Goal: Task Accomplishment & Management: Manage account settings

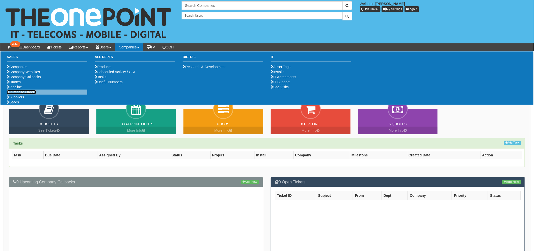
click at [23, 94] on link "Purchase Orders" at bounding box center [21, 92] width 29 height 4
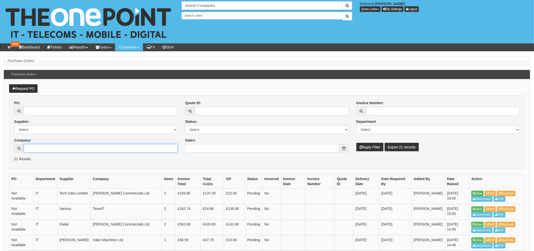
click at [48, 149] on input "Company:" at bounding box center [101, 148] width 154 height 9
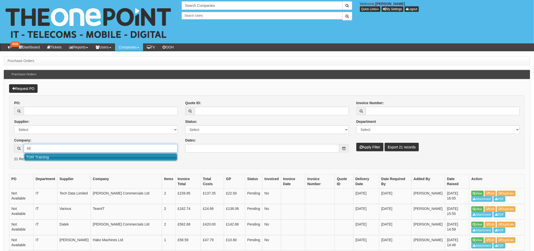
click at [47, 155] on link "TDR Training" at bounding box center [100, 157] width 153 height 7
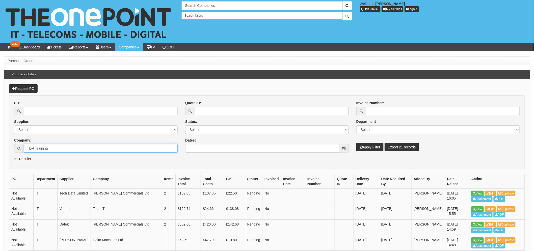
type input "TDR Training"
click at [371, 147] on button "Apply Filter" at bounding box center [370, 147] width 27 height 9
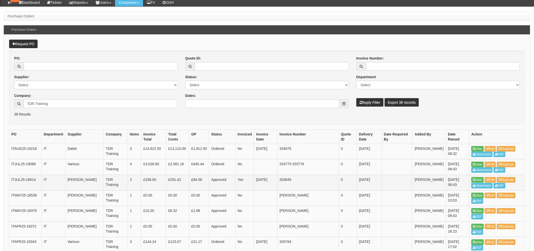
scroll to position [56, 0]
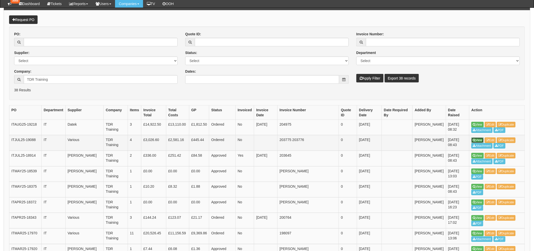
click at [476, 140] on link "View" at bounding box center [478, 141] width 12 height 6
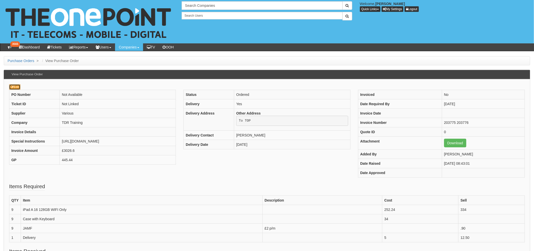
click at [17, 84] on link "Edit" at bounding box center [14, 87] width 11 height 6
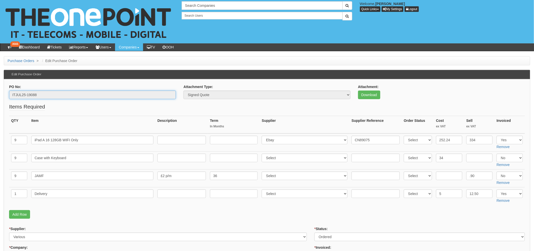
click at [37, 94] on input "ITJUL25-19088" at bounding box center [92, 95] width 167 height 9
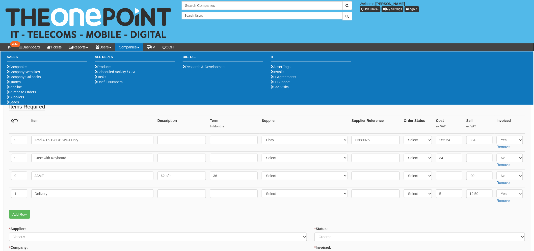
click at [105, 213] on p "Add Row" at bounding box center [267, 214] width 516 height 9
